Goal: Transaction & Acquisition: Subscribe to service/newsletter

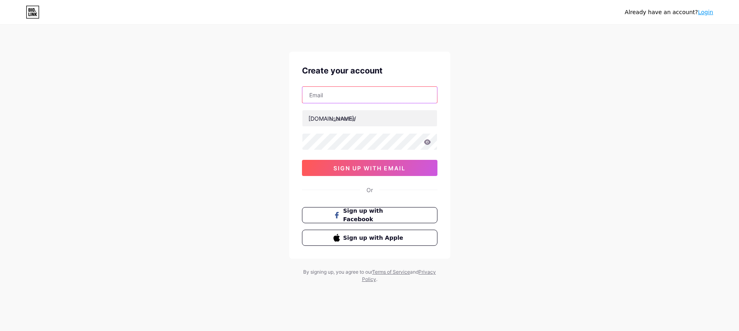
click at [331, 94] on input "text" at bounding box center [369, 95] width 135 height 16
type input "[EMAIL_ADDRESS][DOMAIN_NAME]"
click at [370, 118] on input "text" at bounding box center [369, 118] width 135 height 16
type input "menanecon"
click at [322, 152] on div "[EMAIL_ADDRESS][DOMAIN_NAME] [DOMAIN_NAME]/ menanecon 0cAFcWeA4_T33QNtpUJtSdSXS…" at bounding box center [369, 131] width 135 height 90
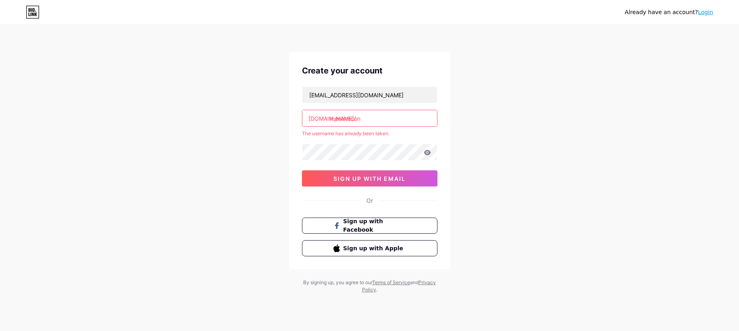
click at [323, 141] on div "[EMAIL_ADDRESS][DOMAIN_NAME] [DOMAIN_NAME]/ menanecon The username has already …" at bounding box center [369, 136] width 135 height 100
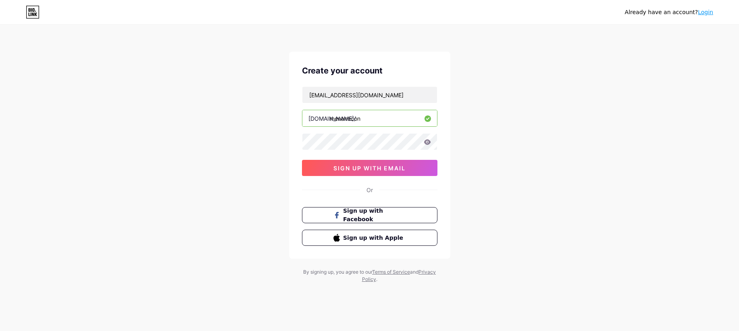
click at [427, 140] on icon at bounding box center [427, 141] width 7 height 5
click at [429, 141] on icon at bounding box center [427, 141] width 7 height 5
click at [366, 167] on span "sign up with email" at bounding box center [369, 168] width 72 height 7
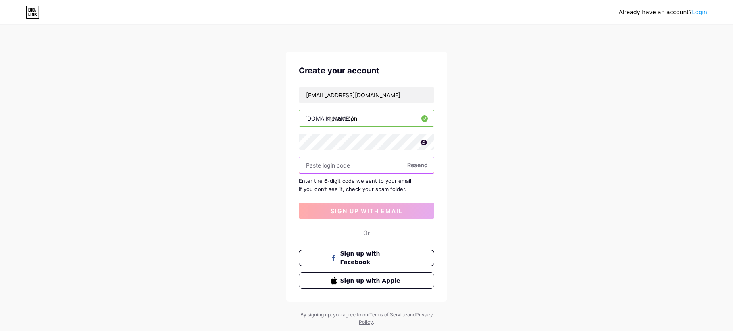
click at [352, 167] on input "text" at bounding box center [366, 165] width 135 height 16
type input "718278"
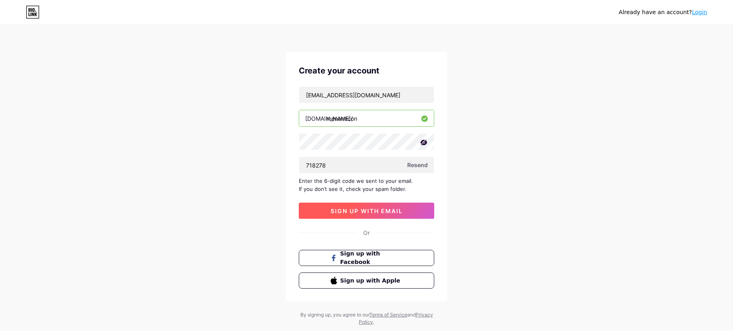
click at [345, 210] on span "sign up with email" at bounding box center [367, 210] width 72 height 7
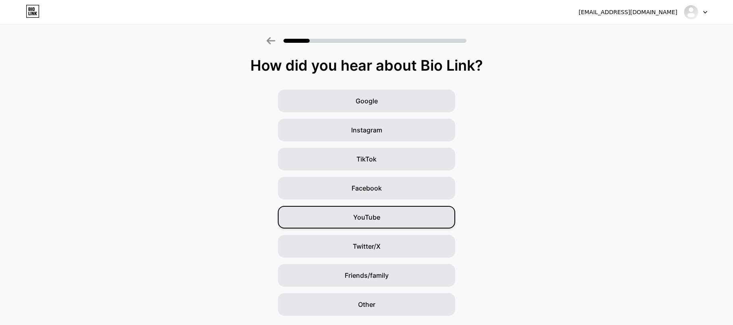
scroll to position [23, 0]
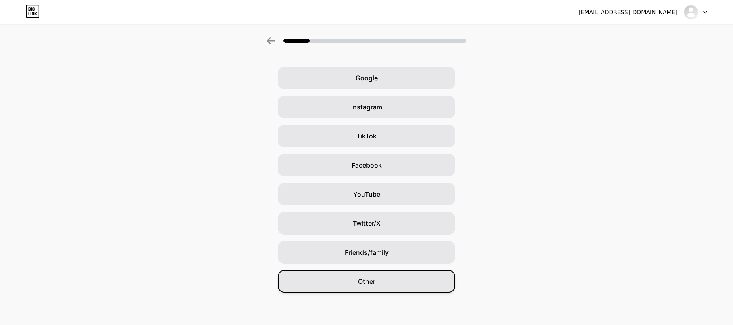
click at [382, 277] on div "Other" at bounding box center [366, 281] width 177 height 23
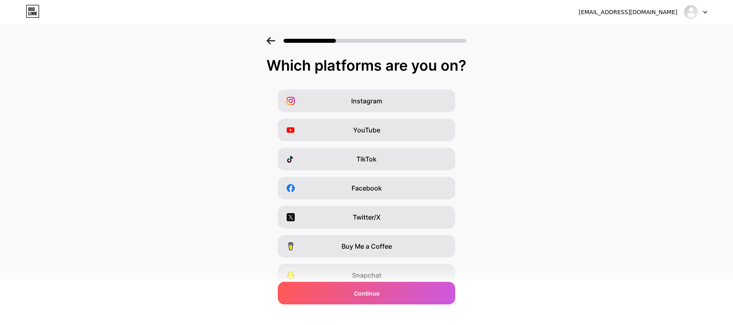
scroll to position [63, 0]
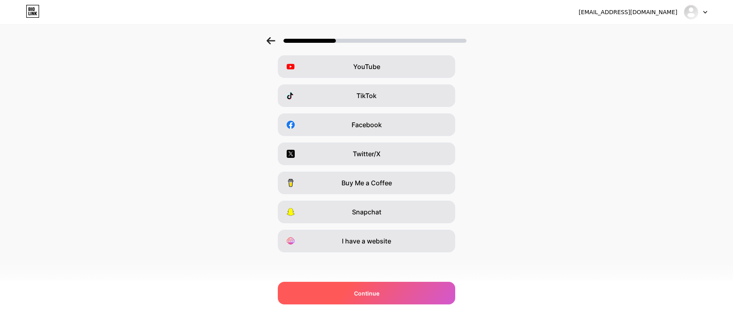
click at [377, 295] on span "Continue" at bounding box center [366, 293] width 25 height 8
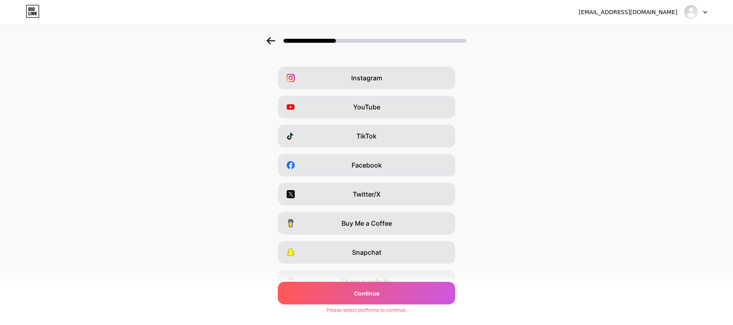
scroll to position [0, 0]
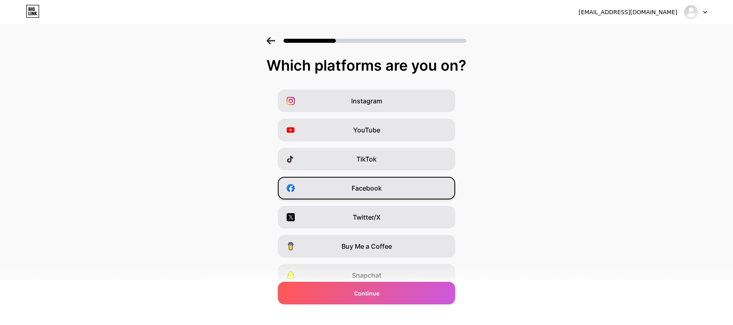
click at [366, 193] on div "Facebook" at bounding box center [366, 188] width 177 height 23
click at [383, 61] on div "Which platforms are you on?" at bounding box center [366, 65] width 717 height 16
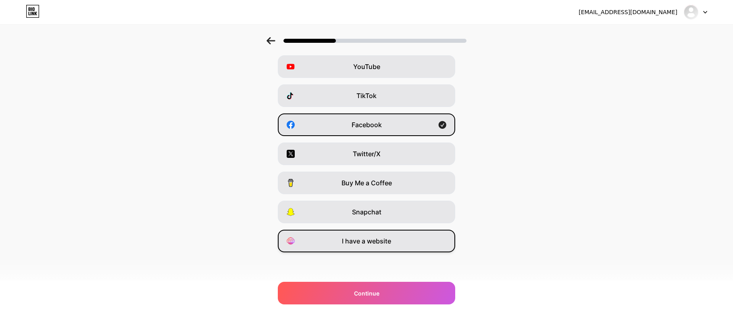
click at [354, 247] on div "I have a website" at bounding box center [366, 240] width 177 height 23
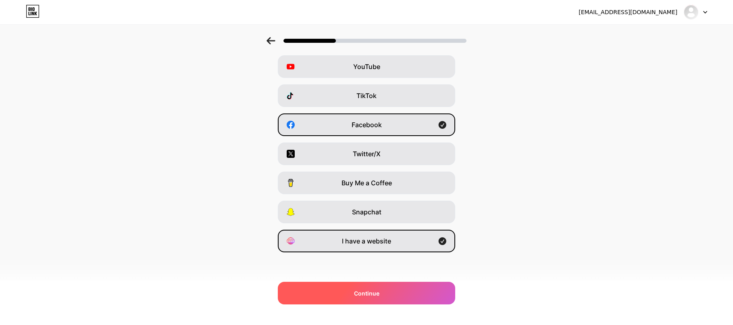
click at [394, 289] on div "Continue" at bounding box center [366, 292] width 177 height 23
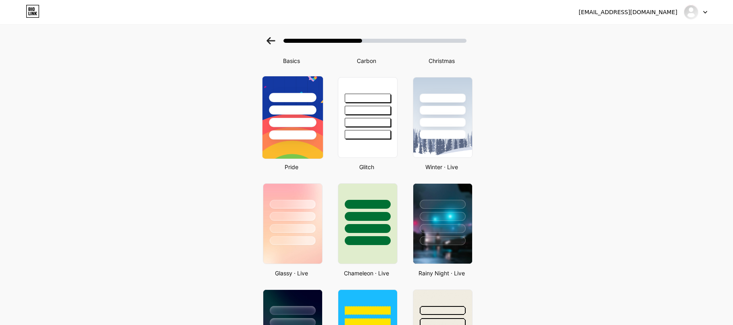
scroll to position [161, 0]
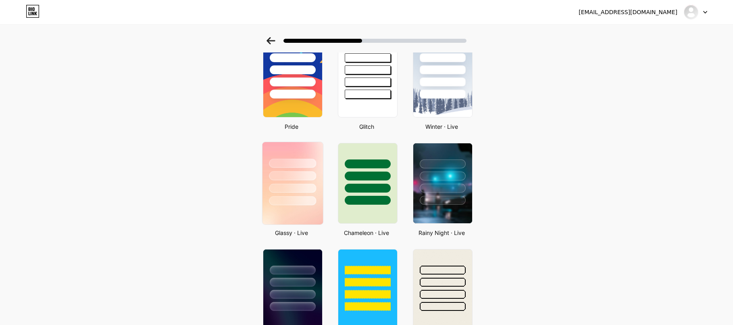
click at [305, 173] on div at bounding box center [292, 175] width 47 height 9
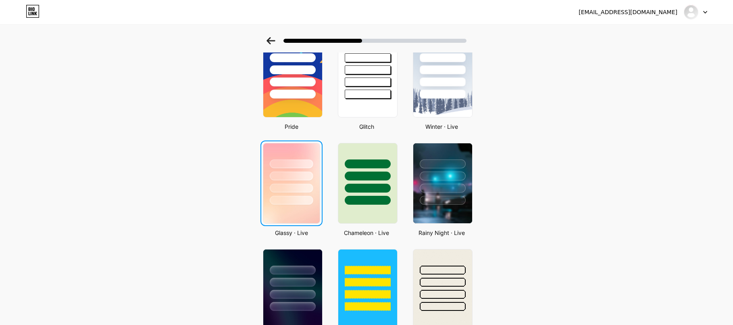
scroll to position [0, 0]
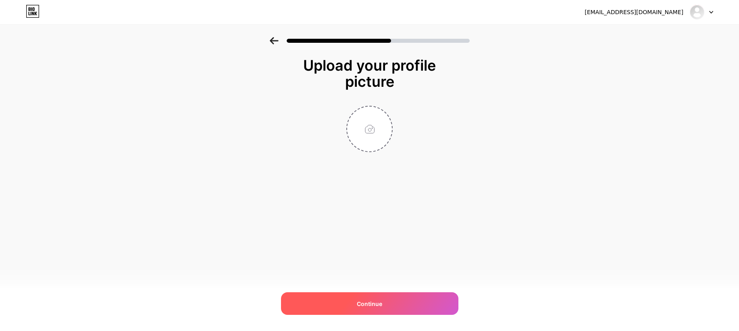
click at [393, 298] on div "Continue" at bounding box center [369, 303] width 177 height 23
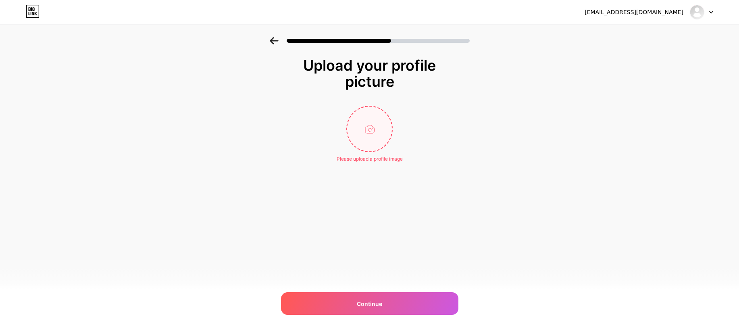
click at [372, 128] on input "file" at bounding box center [369, 128] width 45 height 45
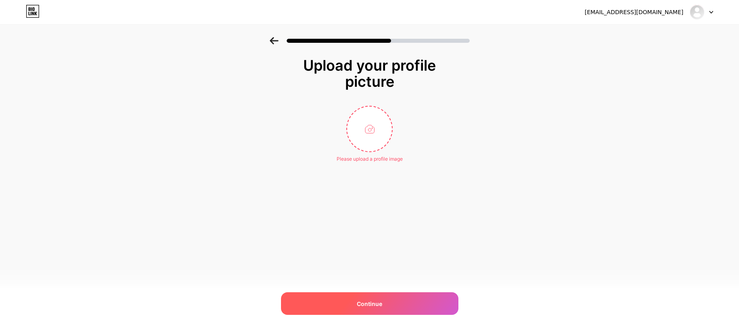
click at [367, 300] on span "Continue" at bounding box center [369, 303] width 25 height 8
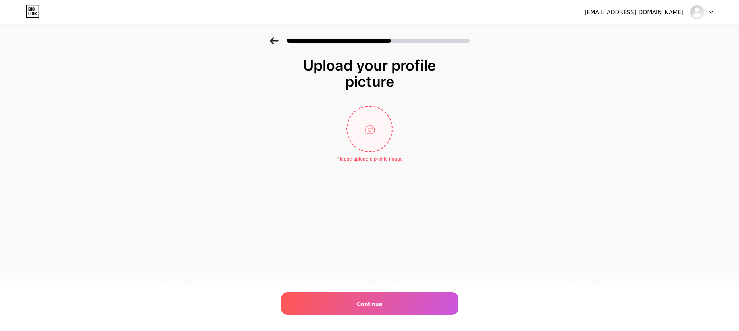
click at [376, 139] on input "file" at bounding box center [369, 128] width 45 height 45
type input "C:\fakepath\6dce9163-c3dd-43ec-ba45-0a7d79962024.jfif"
click at [420, 131] on div at bounding box center [369, 129] width 161 height 46
click at [369, 131] on img at bounding box center [369, 129] width 46 height 46
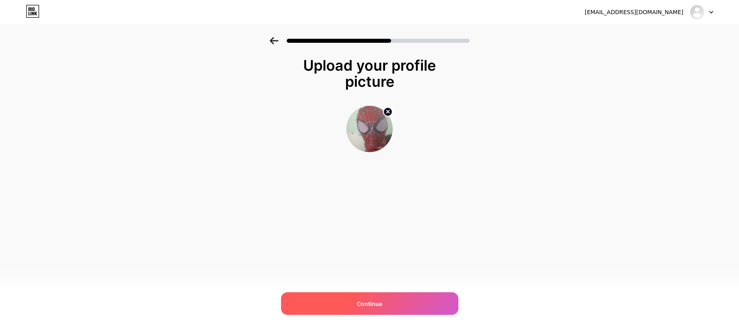
click at [359, 301] on span "Continue" at bounding box center [369, 303] width 25 height 8
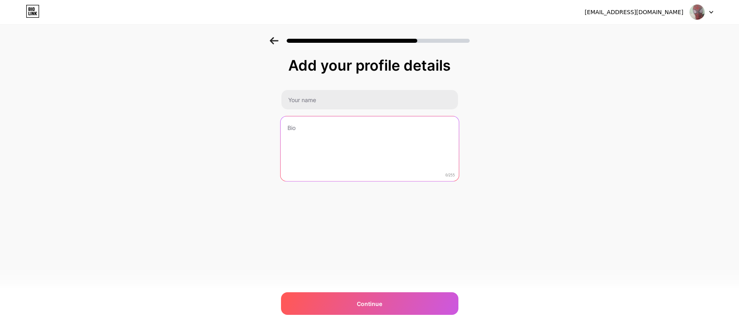
click at [307, 133] on textarea at bounding box center [369, 149] width 178 height 66
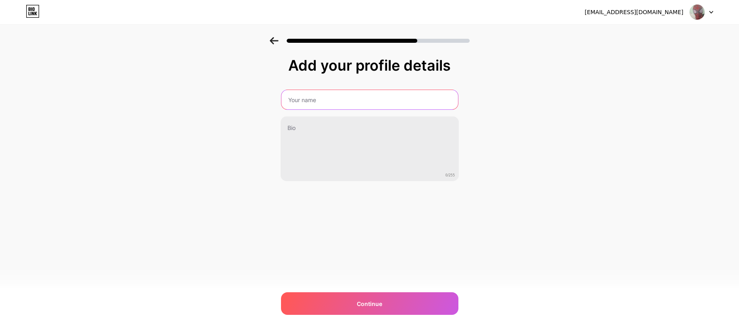
click at [309, 107] on input "text" at bounding box center [369, 99] width 177 height 19
click at [315, 106] on input "text" at bounding box center [369, 99] width 178 height 19
type input ",ema"
type input "menanecon"
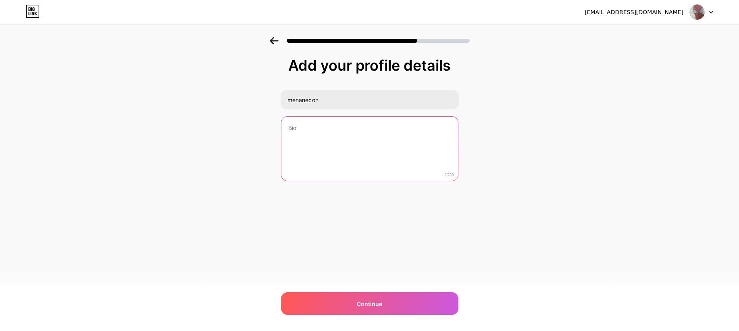
click at [325, 130] on textarea at bounding box center [369, 149] width 177 height 65
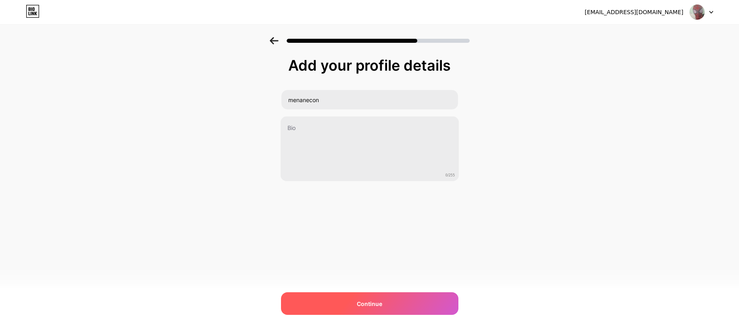
click at [373, 298] on div "Continue" at bounding box center [369, 303] width 177 height 23
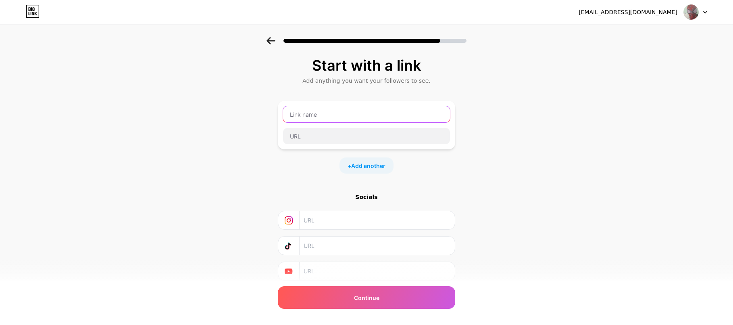
click at [338, 117] on input "text" at bounding box center [366, 114] width 167 height 16
type input ","
type input "mena204"
click at [333, 145] on div "mena204" at bounding box center [366, 125] width 177 height 48
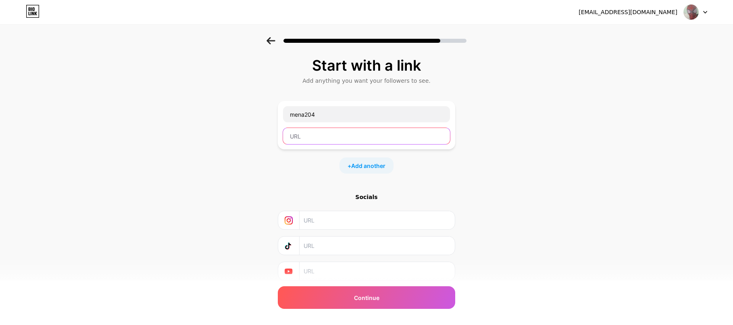
click at [330, 134] on input "text" at bounding box center [366, 136] width 167 height 16
click at [531, 156] on div "Start with a link Add anything you want your followers to see. mena204 + Add an…" at bounding box center [366, 178] width 733 height 283
click at [320, 137] on input "text" at bounding box center [366, 136] width 167 height 16
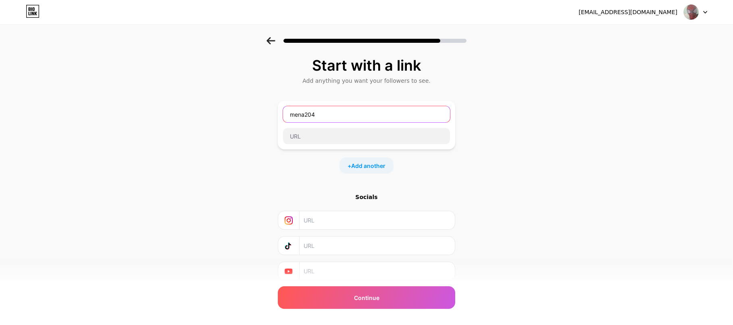
click at [338, 119] on input "mena204" at bounding box center [366, 114] width 167 height 16
click at [524, 121] on div "Start with a link Add anything you want your followers to see. mena204 + Add an…" at bounding box center [366, 178] width 733 height 283
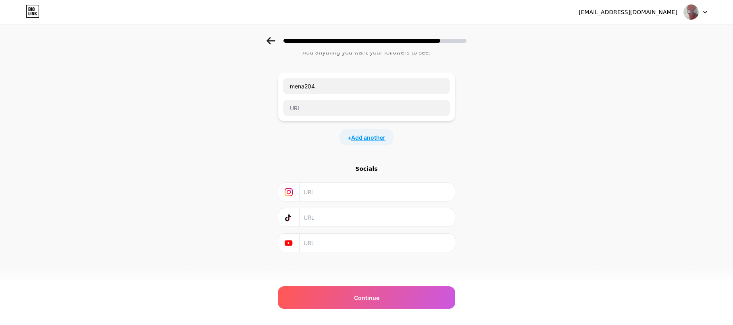
click at [365, 136] on span "Add another" at bounding box center [368, 137] width 34 height 8
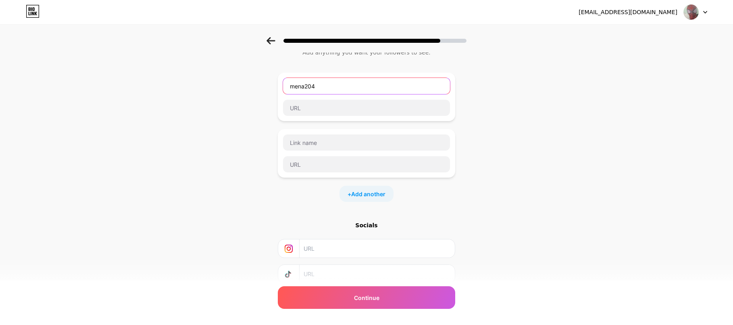
click at [334, 89] on input "mena204" at bounding box center [366, 86] width 167 height 16
click at [310, 113] on input "text" at bounding box center [366, 108] width 167 height 16
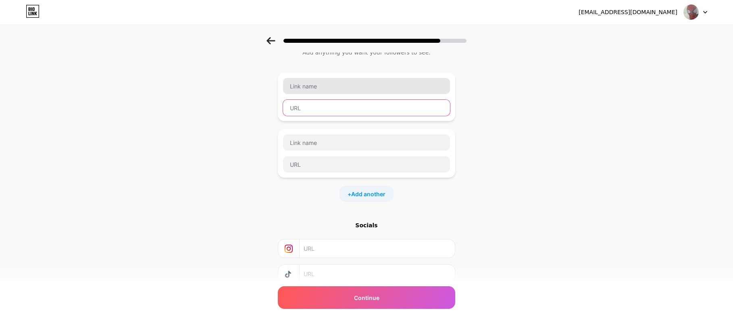
paste input "[URL][DOMAIN_NAME]"
type input "[URL][DOMAIN_NAME]"
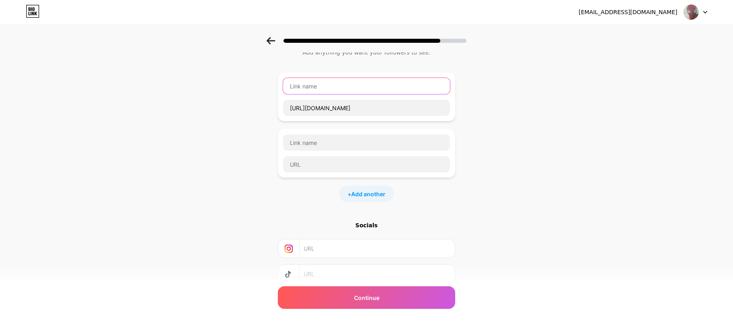
click at [313, 89] on input "text" at bounding box center [366, 86] width 167 height 16
type input "D"
type input "Dis"
type input "caa"
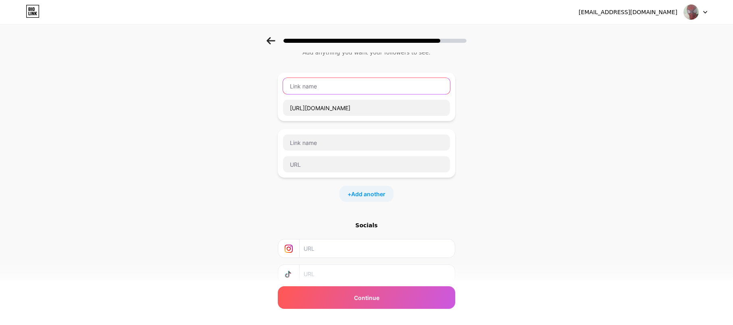
type input "C"
type input "d"
click at [317, 85] on input "Discord: mena204 hoặc" at bounding box center [366, 86] width 167 height 16
click at [362, 83] on input "Discord:mena204 hoặc" at bounding box center [366, 86] width 167 height 16
type input "Discord:mena204 Hoặc Join Discord của mình"
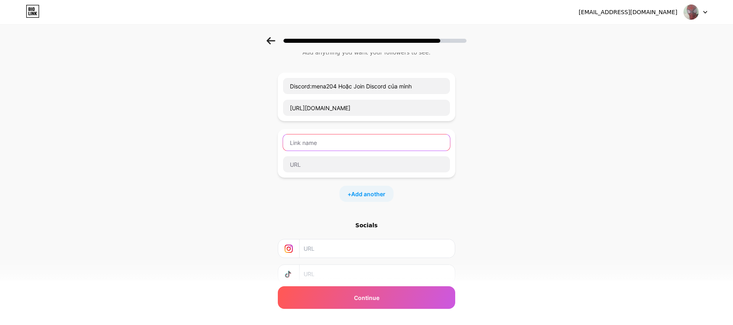
click at [342, 141] on input "text" at bounding box center [366, 142] width 167 height 16
click at [332, 142] on input "text" at bounding box center [366, 142] width 167 height 16
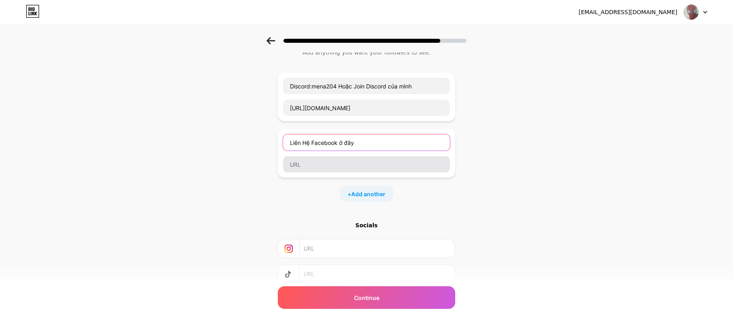
type input "Liên Hệ Facebook ở đây"
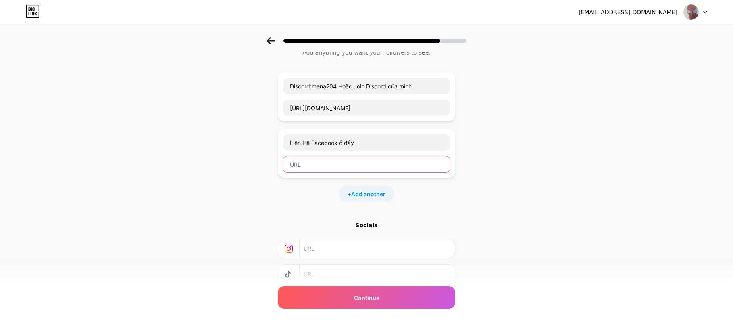
click at [352, 167] on input "text" at bounding box center [366, 164] width 167 height 16
paste input "[URL][DOMAIN_NAME]"
type input "[URL][DOMAIN_NAME]"
click at [529, 169] on div "Start with a link Add anything you want your followers to see. Discord:mena204 …" at bounding box center [366, 179] width 733 height 340
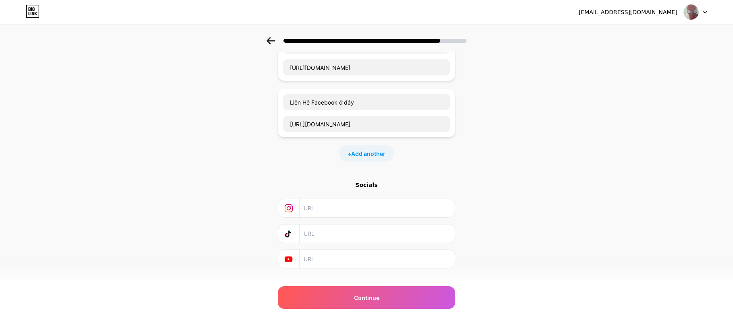
scroll to position [85, 0]
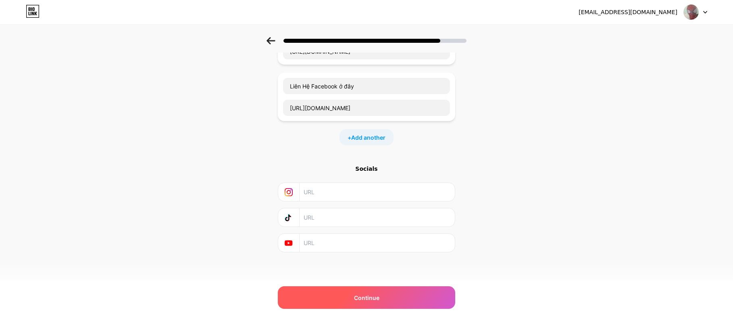
click at [383, 292] on div "Continue" at bounding box center [366, 297] width 177 height 23
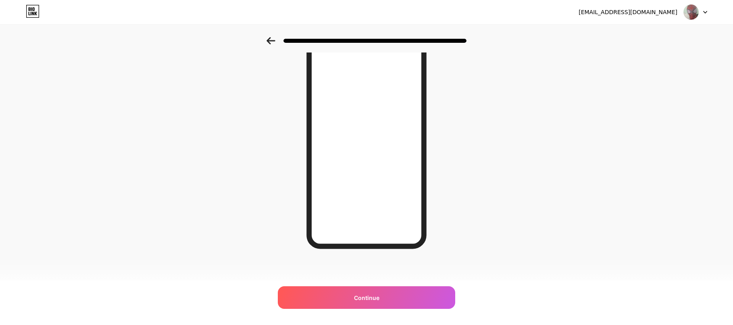
scroll to position [40, 0]
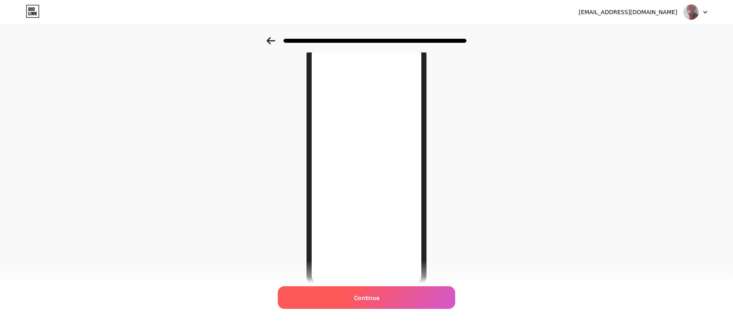
click at [364, 301] on span "Continue" at bounding box center [366, 297] width 25 height 8
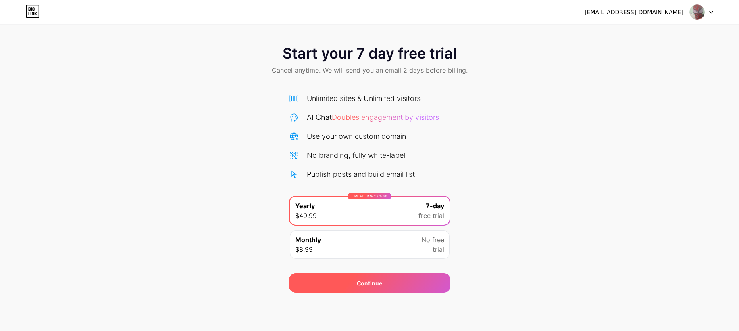
click at [391, 283] on div "Continue" at bounding box center [369, 282] width 161 height 19
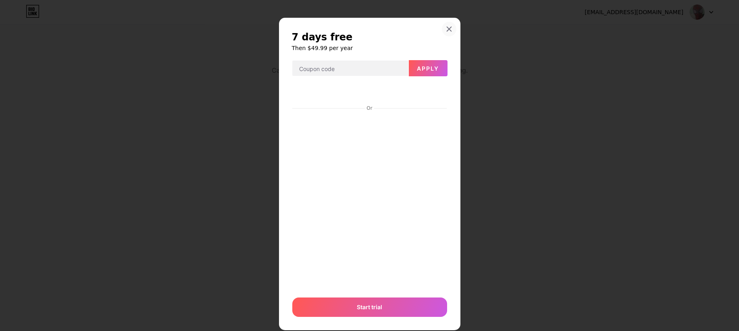
click at [446, 29] on icon at bounding box center [449, 29] width 6 height 6
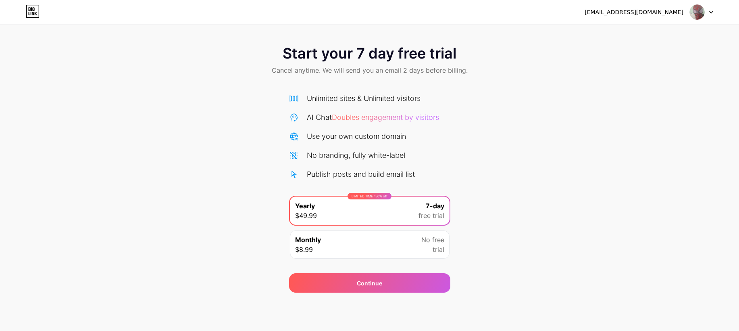
drag, startPoint x: 360, startPoint y: 60, endPoint x: 348, endPoint y: 68, distance: 13.9
click at [359, 60] on span "Start your 7 day free trial" at bounding box center [370, 53] width 174 height 16
click at [378, 53] on span "Start your 7 day free trial" at bounding box center [370, 53] width 174 height 16
click at [477, 106] on div "Start your 7 day free trial Cancel anytime. We will send you an email 2 days be…" at bounding box center [369, 164] width 739 height 255
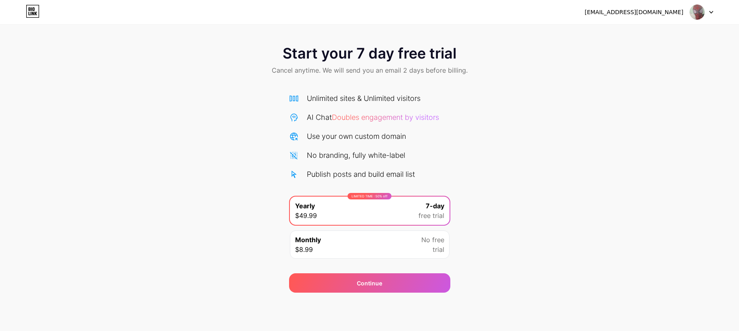
click at [395, 250] on div "Monthly $8.99 No free trial" at bounding box center [370, 244] width 160 height 28
click at [414, 218] on div "LIMITED TIME : 50% off Yearly $49.99 7-day free trial" at bounding box center [370, 210] width 160 height 28
click at [394, 277] on div "Continue" at bounding box center [369, 282] width 161 height 19
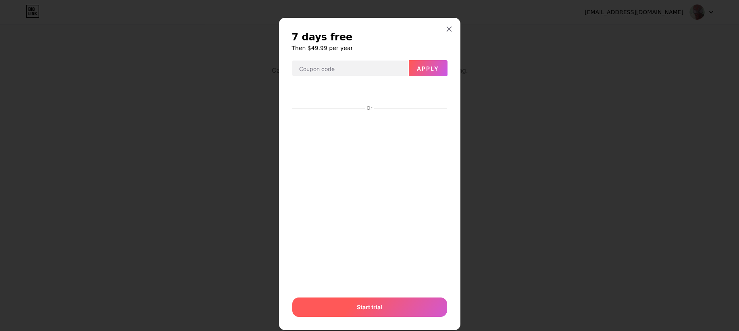
click at [357, 306] on span "Start trial" at bounding box center [369, 306] width 25 height 8
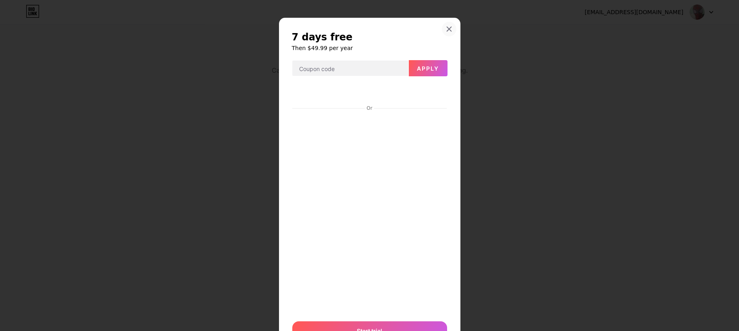
click at [447, 27] on icon at bounding box center [449, 29] width 4 height 4
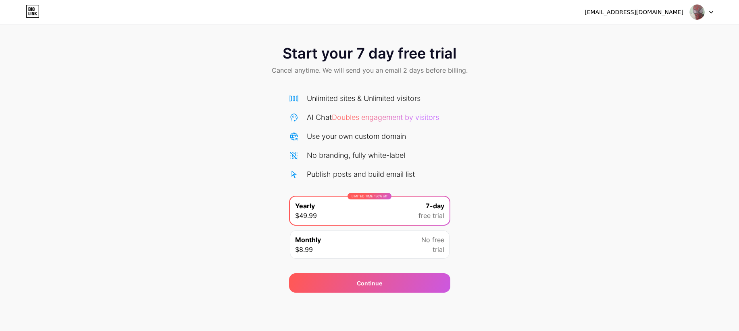
click at [357, 256] on div "Monthly $8.99 No free trial" at bounding box center [370, 244] width 160 height 28
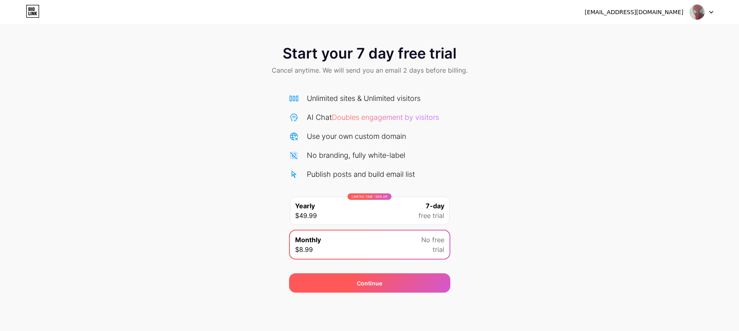
click at [365, 281] on span "Continue" at bounding box center [369, 283] width 25 height 8
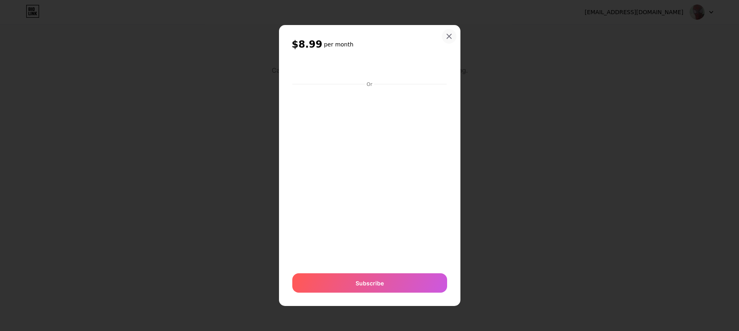
click at [447, 37] on icon at bounding box center [449, 36] width 6 height 6
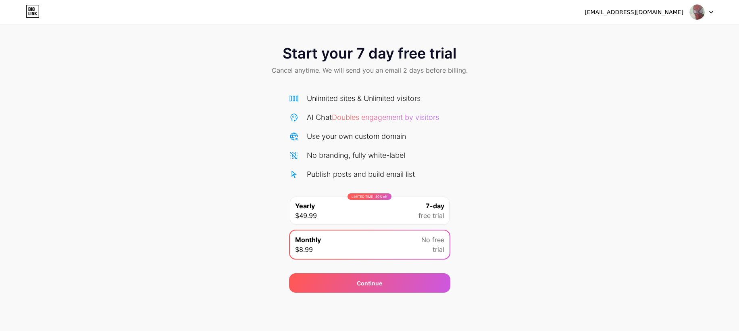
click at [35, 14] on icon at bounding box center [36, 14] width 2 height 4
click at [703, 12] on img at bounding box center [697, 11] width 15 height 15
